Goal: Find specific page/section: Find specific page/section

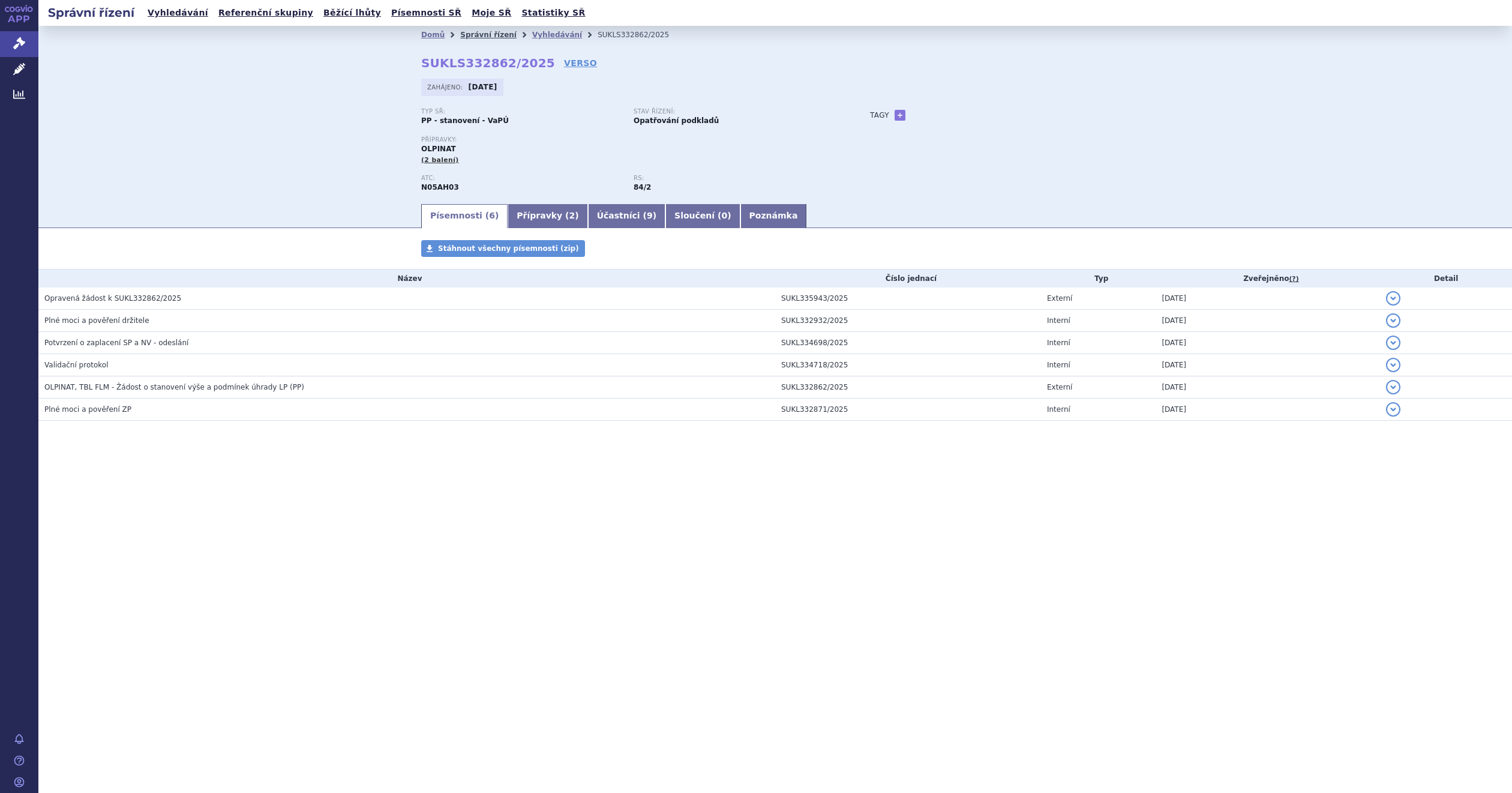
click at [492, 33] on link "Správní řízení" at bounding box center [488, 35] width 56 height 9
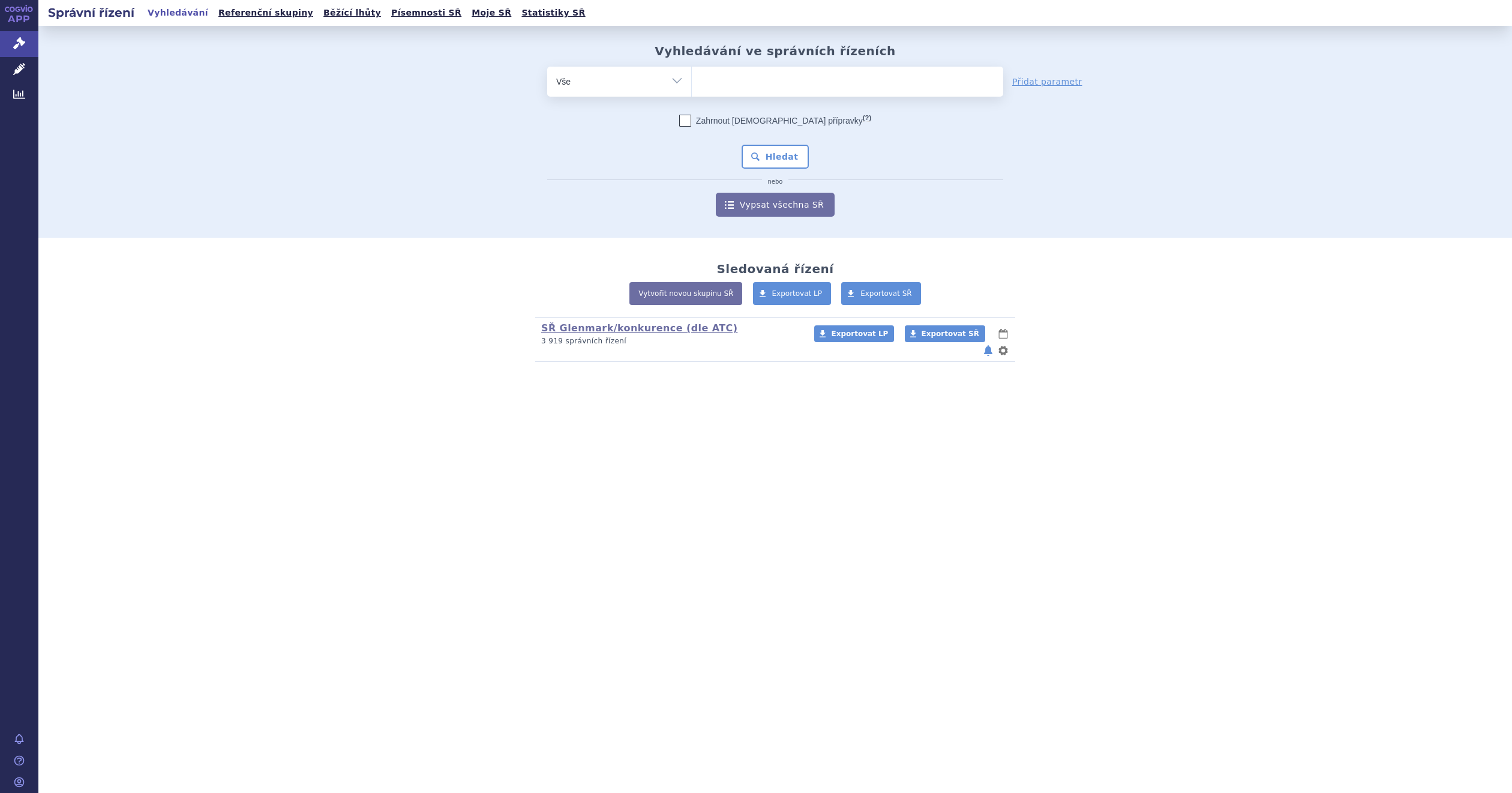
click at [751, 75] on ul at bounding box center [847, 79] width 311 height 26
click at [692, 75] on select at bounding box center [691, 81] width 1 height 30
paste input "A10BH01"
type input "A10BH01"
select select "A10BH01"
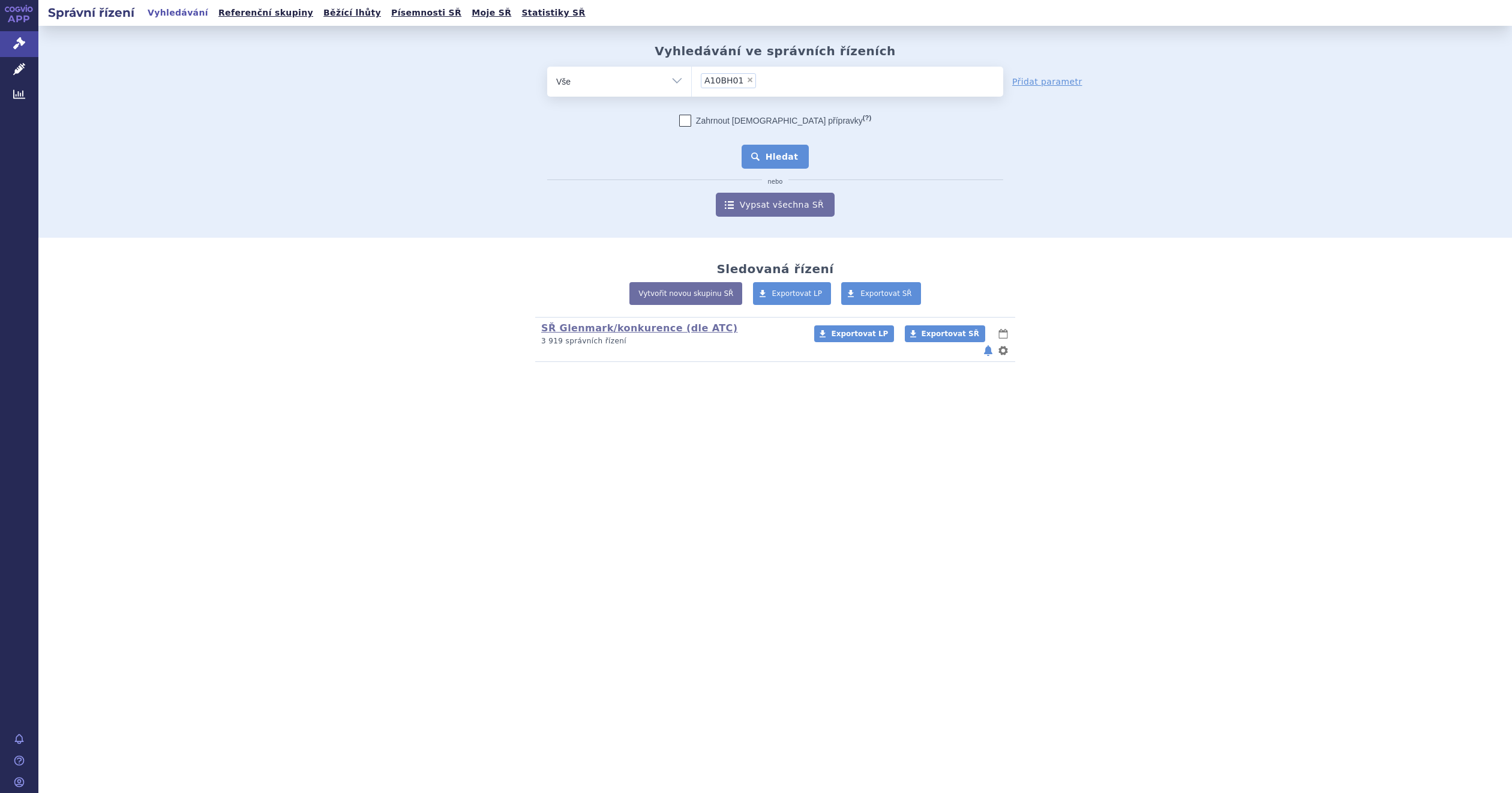
click at [787, 153] on button "Hledat" at bounding box center [775, 156] width 68 height 24
